Goal: Task Accomplishment & Management: Manage account settings

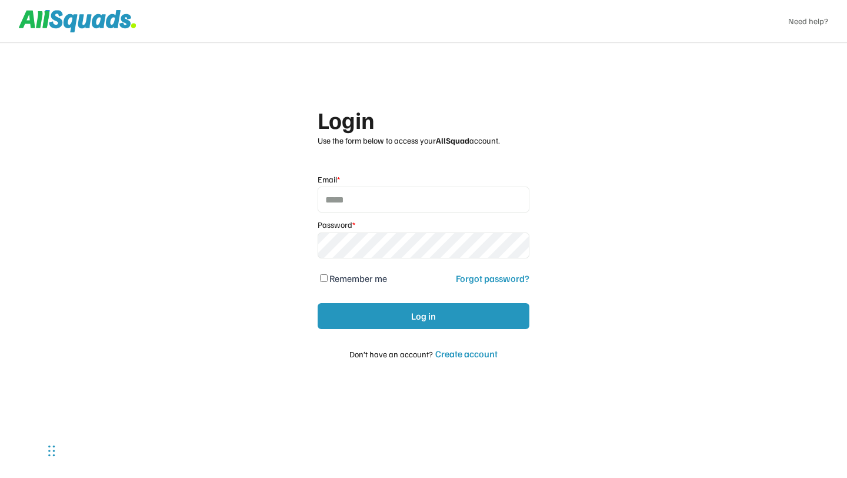
click at [744, 104] on div "Login Use the form below to access your AllSquad account. Email * Password * Re…" at bounding box center [423, 239] width 847 height 478
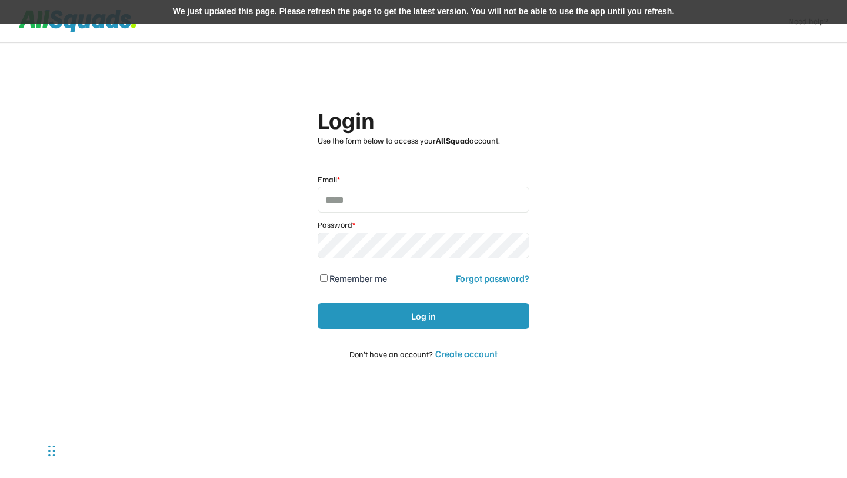
click at [305, 15] on div "We just updated this page. Please refresh the page to get the latest version. Y…" at bounding box center [423, 12] width 847 height 24
